Goal: Information Seeking & Learning: Learn about a topic

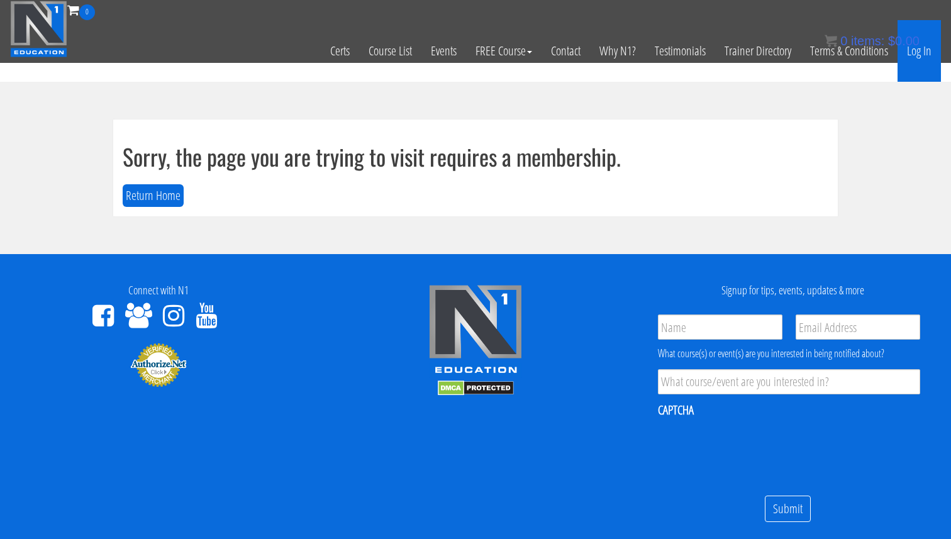
click at [926, 59] on link "Log In" at bounding box center [918, 51] width 43 height 62
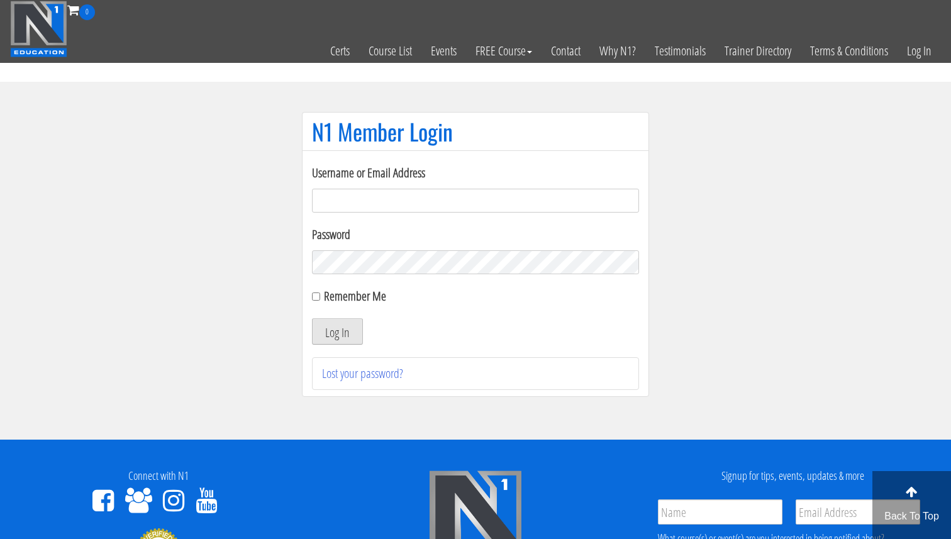
type input "Valerioacri@gmail.com"
click at [333, 335] on button "Log In" at bounding box center [337, 331] width 51 height 26
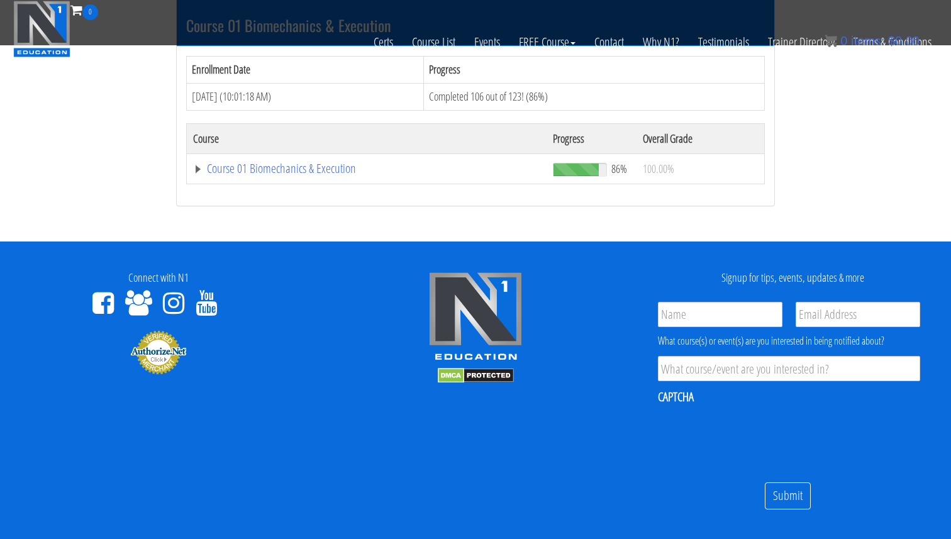
scroll to position [407, 0]
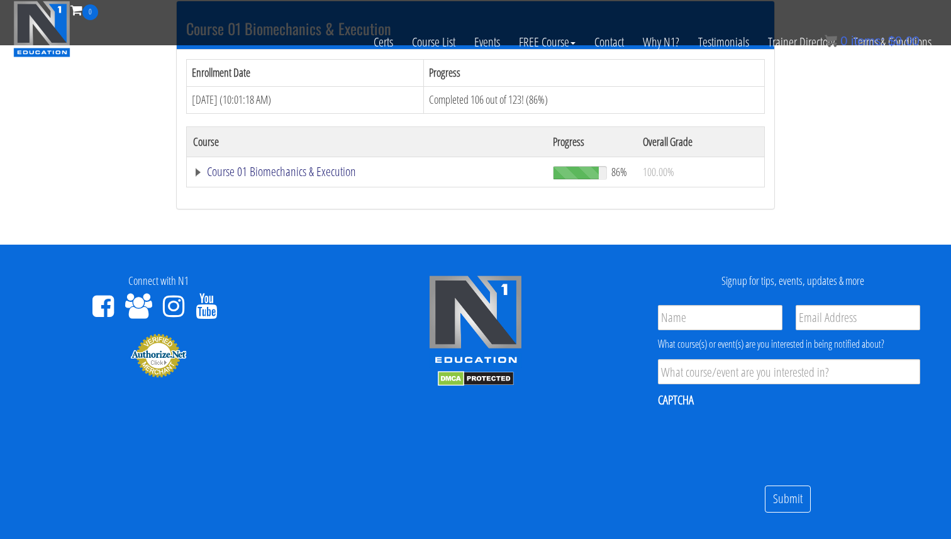
click at [326, 176] on link "Course 01 Biomechanics & Execution" at bounding box center [366, 171] width 347 height 13
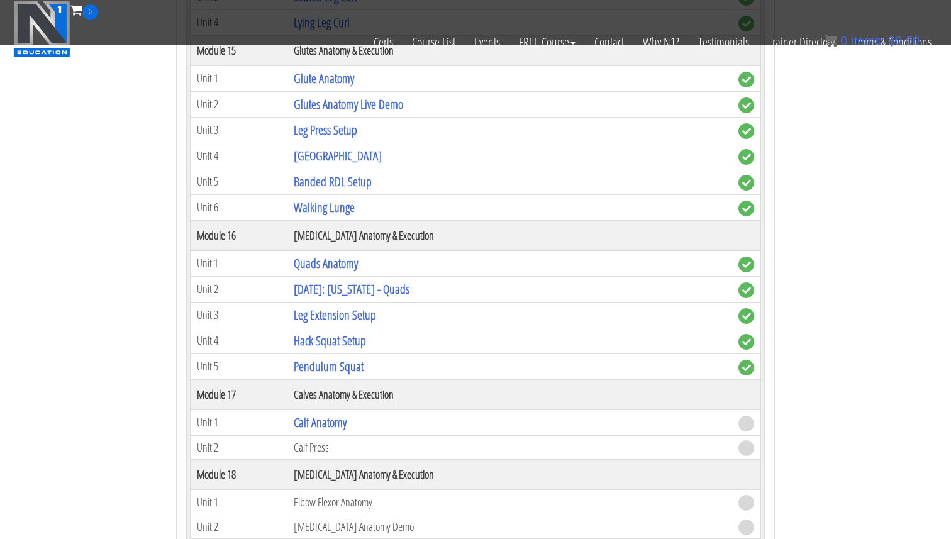
scroll to position [3433, 0]
click at [342, 367] on link "Pendulum Squat" at bounding box center [329, 367] width 70 height 17
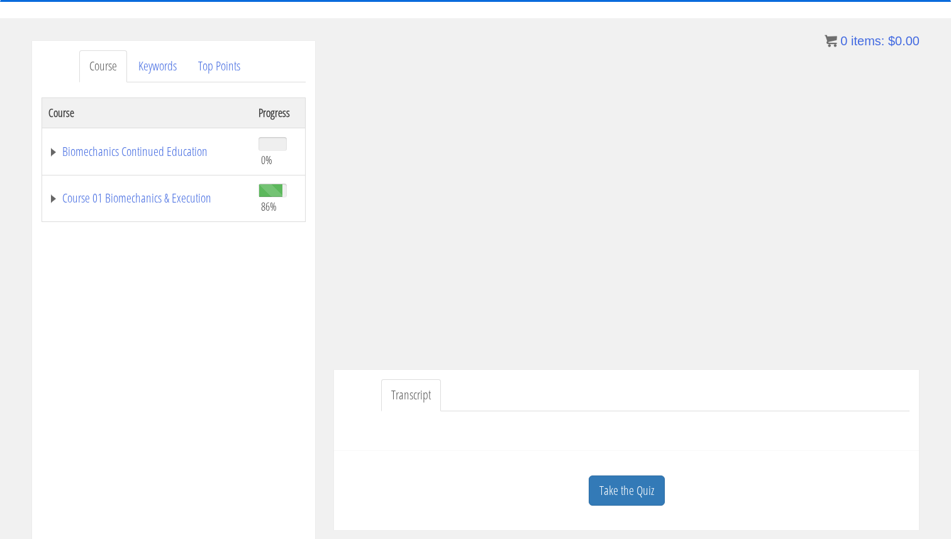
scroll to position [136, 0]
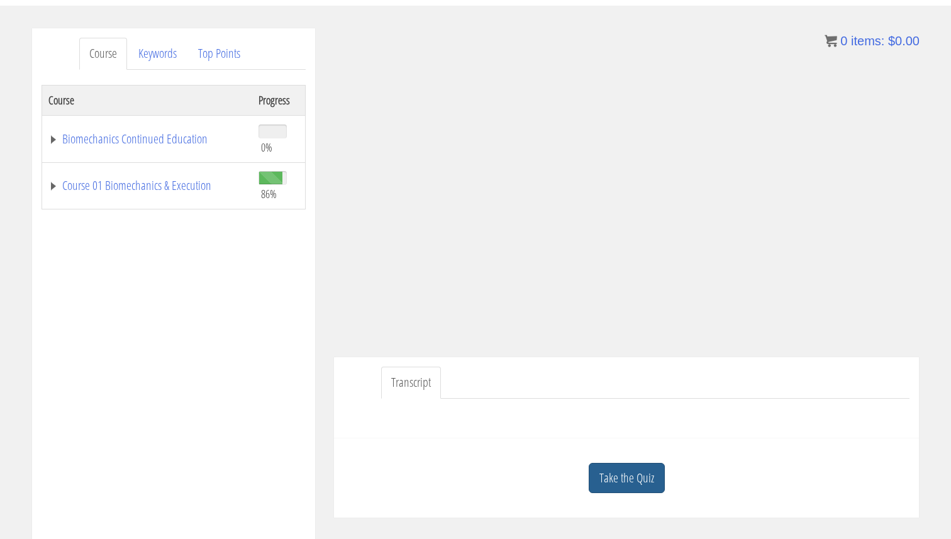
click at [640, 482] on link "Take the Quiz" at bounding box center [627, 478] width 76 height 31
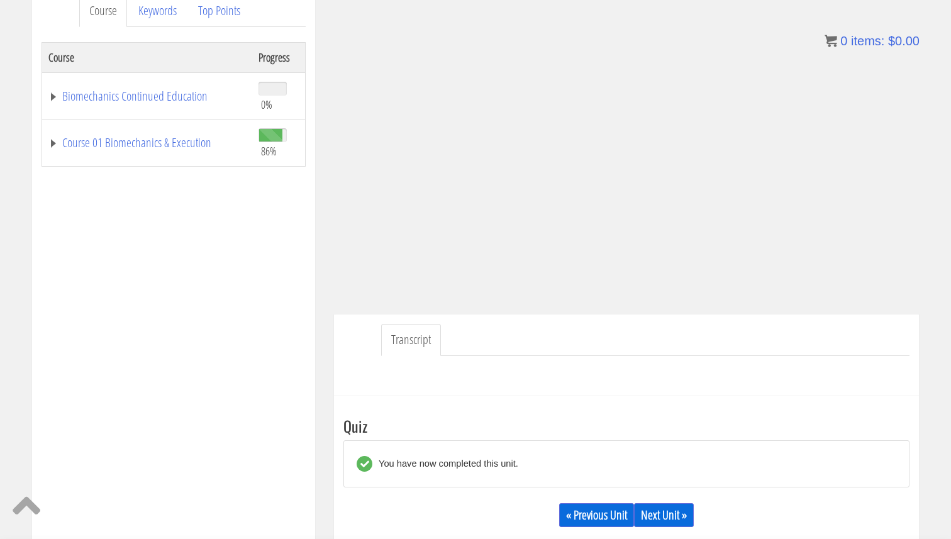
scroll to position [223, 0]
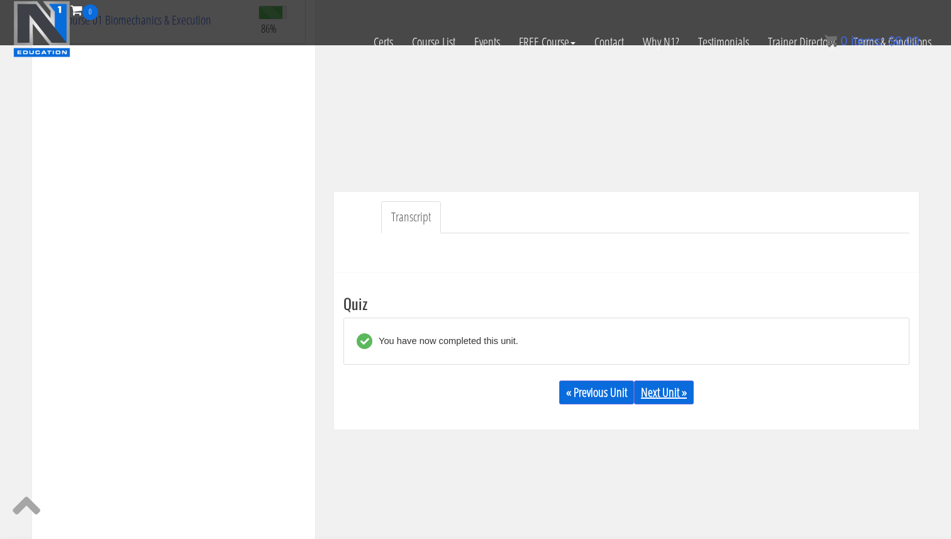
click at [666, 398] on link "Next Unit »" at bounding box center [664, 392] width 60 height 24
